Goal: Information Seeking & Learning: Learn about a topic

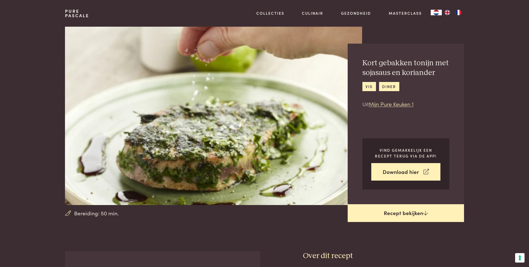
click at [424, 213] on icon at bounding box center [425, 212] width 5 height 5
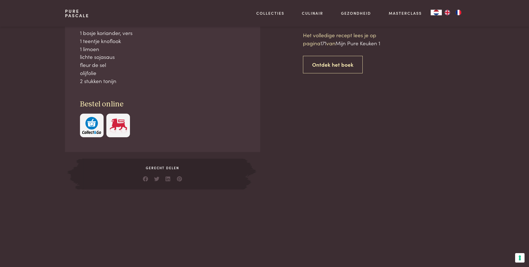
scroll to position [251, 0]
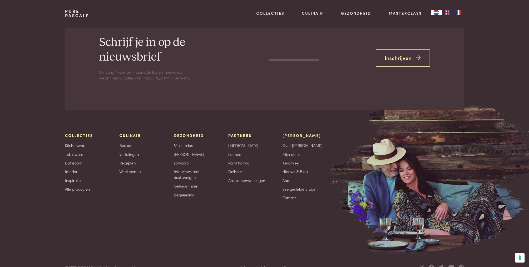
scroll to position [973, 0]
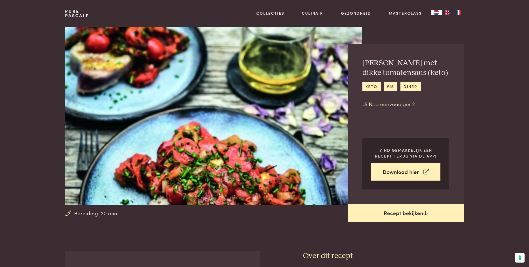
click at [408, 212] on link "Recept bekijken" at bounding box center [406, 213] width 116 height 18
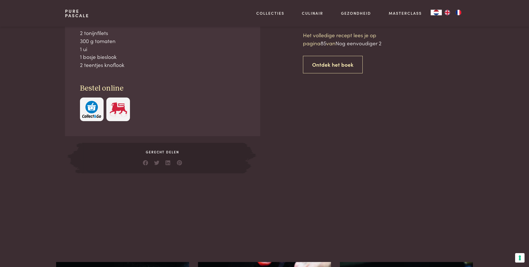
scroll to position [251, 0]
click at [318, 64] on link "Ontdek het boek" at bounding box center [333, 64] width 60 height 17
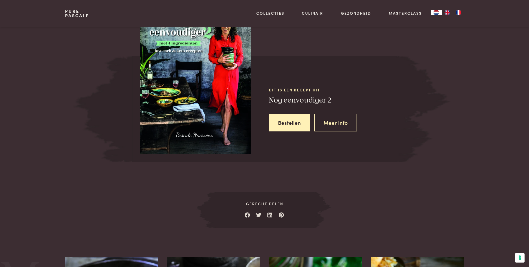
scroll to position [771, 0]
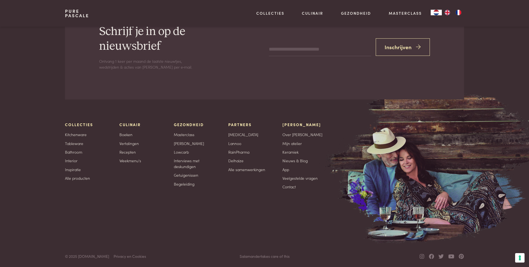
scroll to position [1258, 0]
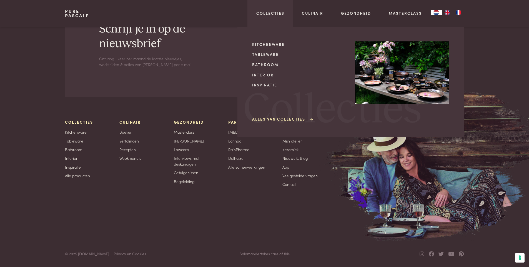
scroll to position [251, 0]
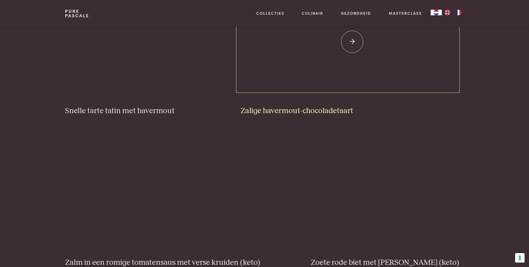
scroll to position [972, 0]
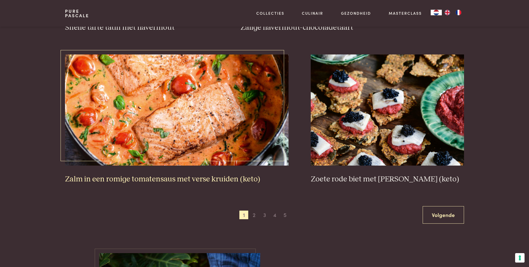
click at [166, 104] on img at bounding box center [176, 109] width 223 height 111
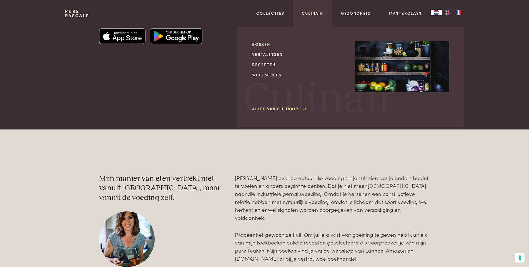
scroll to position [0, 0]
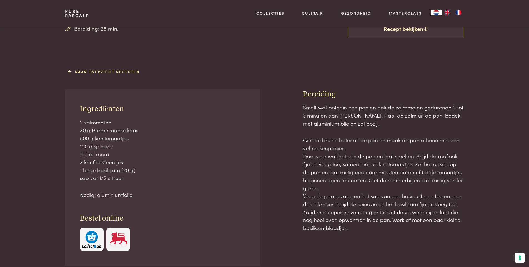
scroll to position [194, 0]
